Goal: Information Seeking & Learning: Find specific fact

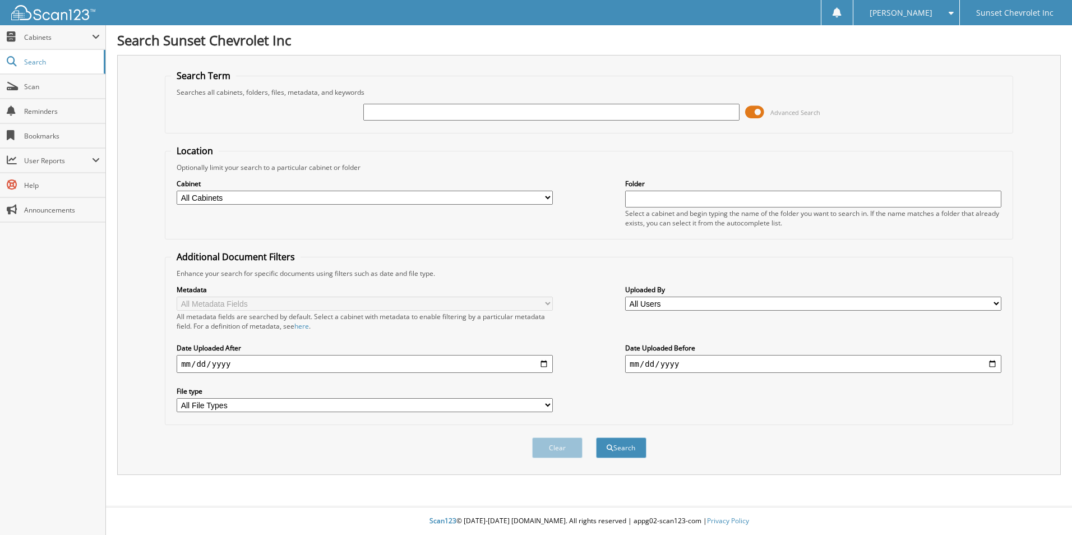
click at [399, 112] on input "text" at bounding box center [551, 112] width 376 height 17
type input "6608074"
click at [596, 437] on button "Search" at bounding box center [621, 447] width 50 height 21
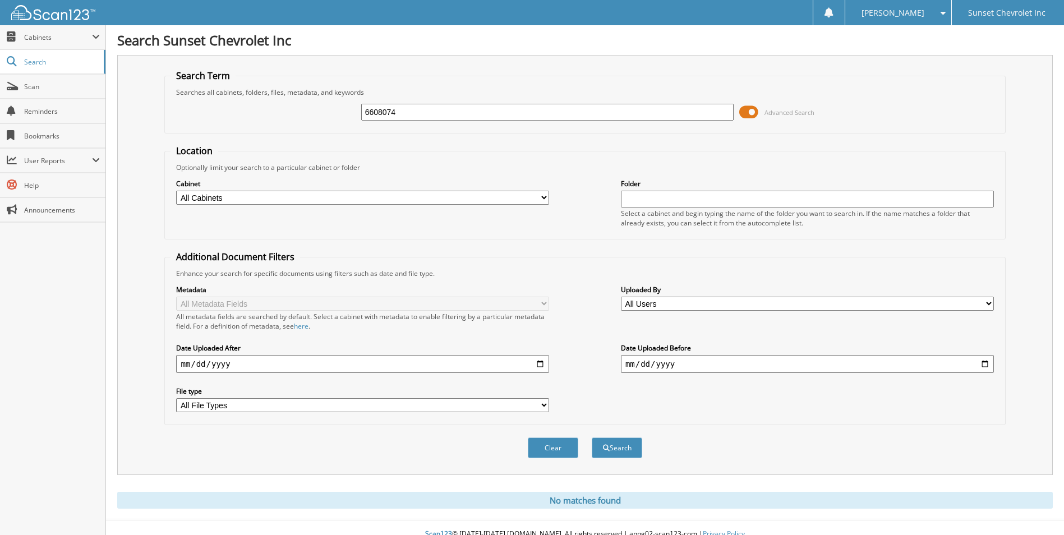
drag, startPoint x: 409, startPoint y: 109, endPoint x: 326, endPoint y: 110, distance: 83.0
click at [326, 110] on div "6608074 Advanced Search" at bounding box center [585, 112] width 828 height 30
type input "660804"
click at [592, 437] on button "Search" at bounding box center [617, 447] width 50 height 21
drag, startPoint x: 413, startPoint y: 110, endPoint x: 320, endPoint y: 111, distance: 93.7
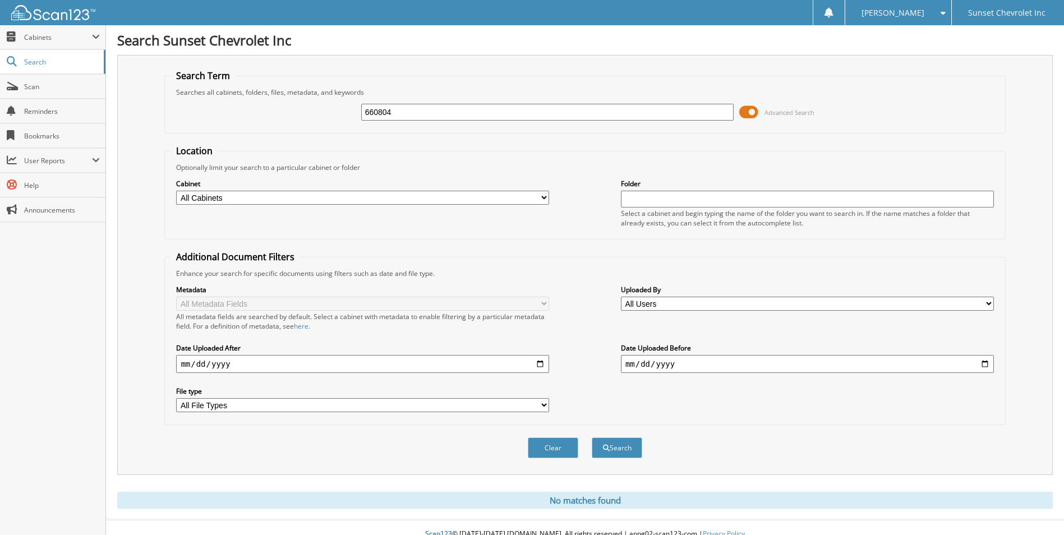
click at [320, 111] on div "660804 Advanced Search" at bounding box center [585, 112] width 828 height 30
type input "659047"
click at [592, 437] on button "Search" at bounding box center [617, 447] width 50 height 21
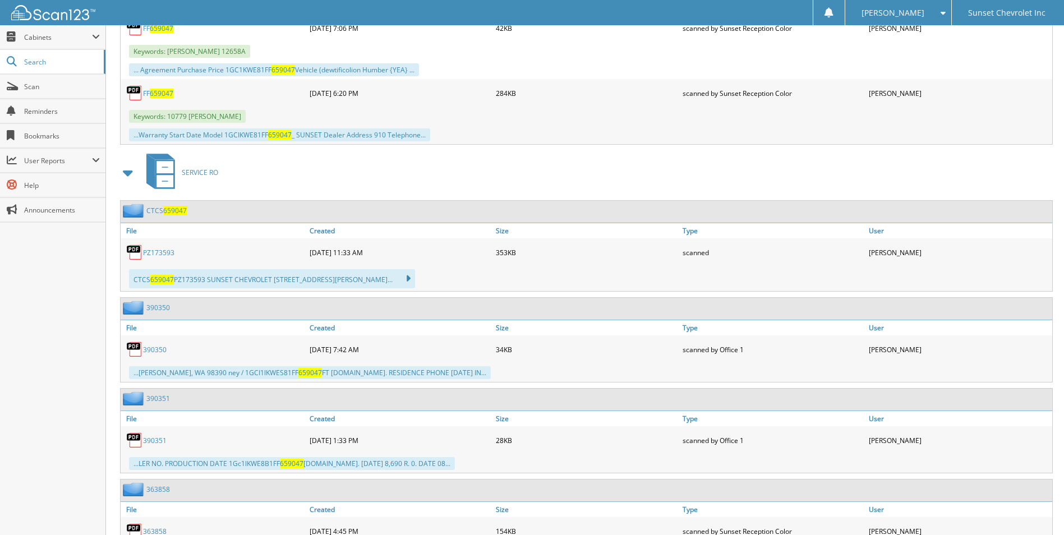
scroll to position [1234, 0]
click at [161, 252] on link "PZ173593" at bounding box center [158, 252] width 31 height 10
